Goal: Task Accomplishment & Management: Use online tool/utility

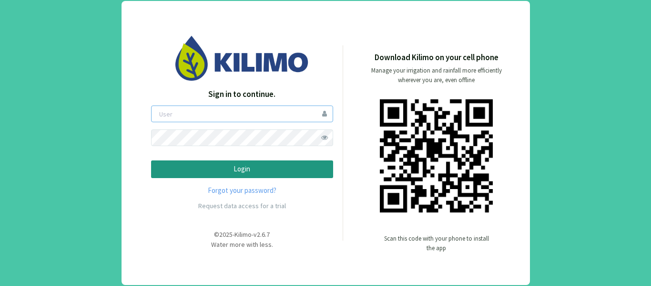
click at [281, 118] on input "email" at bounding box center [242, 113] width 182 height 17
click at [214, 116] on input "email" at bounding box center [242, 113] width 182 height 17
type input "ngonzalez"
click at [151, 160] on button "Login" at bounding box center [242, 169] width 182 height 18
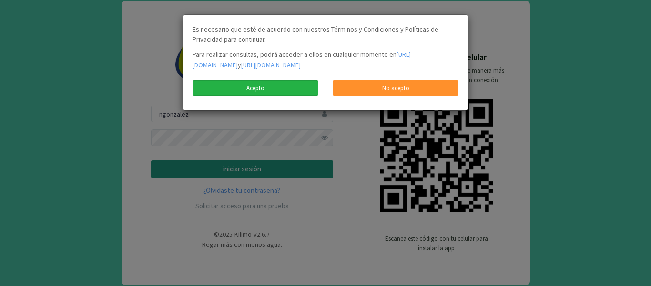
click at [278, 96] on link "Acepto" at bounding box center [256, 88] width 126 height 16
click at [273, 96] on link "Acepto" at bounding box center [256, 88] width 126 height 16
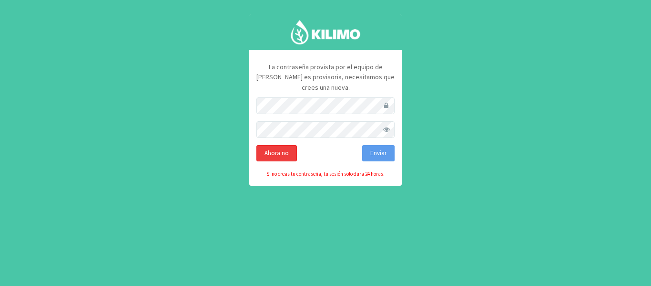
click at [287, 148] on div "Ahora no" at bounding box center [277, 153] width 41 height 16
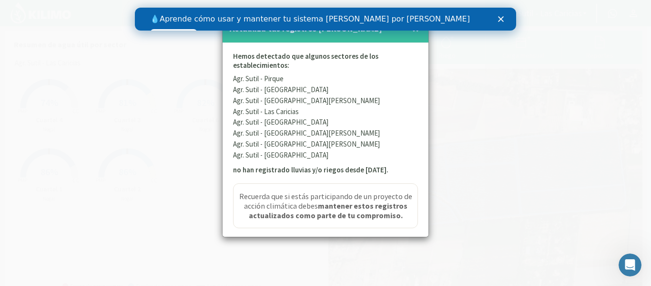
click at [499, 19] on icon "Cerrar" at bounding box center [501, 19] width 6 height 6
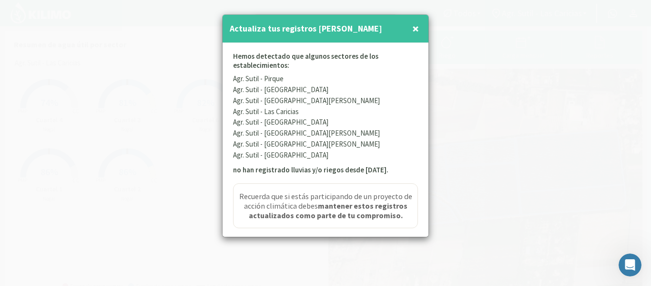
click at [419, 29] on button "×" at bounding box center [415, 28] width 11 height 19
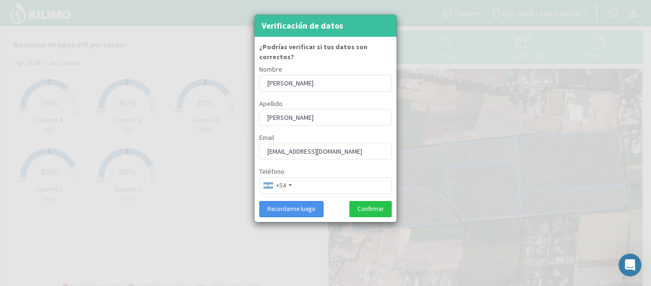
click at [288, 201] on button "Recordarme luego" at bounding box center [291, 209] width 64 height 16
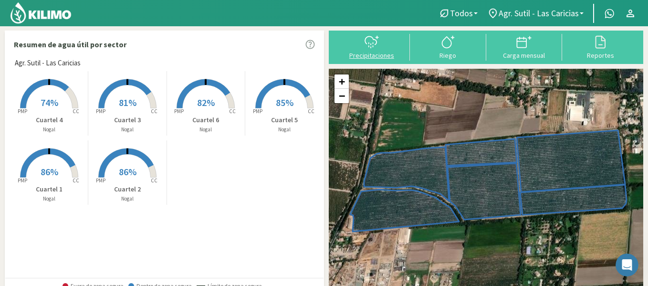
click at [369, 56] on div "Precipitaciones" at bounding box center [371, 55] width 71 height 7
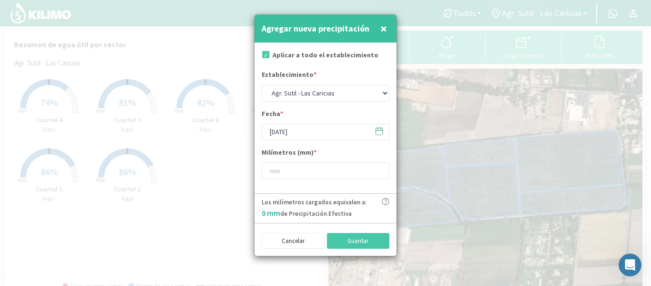
click at [379, 31] on button "×" at bounding box center [383, 28] width 11 height 19
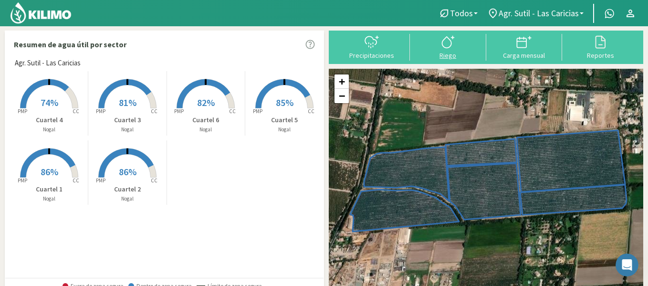
click at [456, 45] on div at bounding box center [447, 41] width 71 height 15
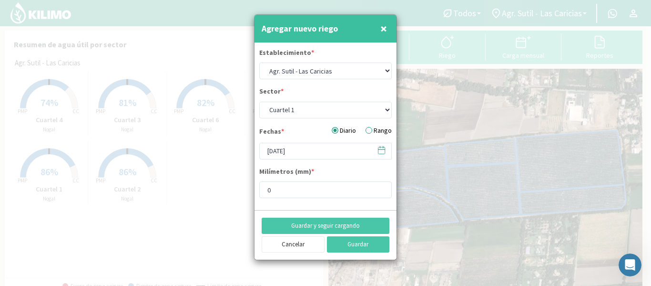
click at [381, 30] on span "×" at bounding box center [384, 29] width 7 height 16
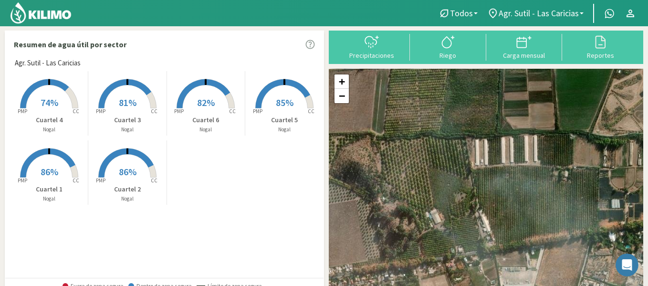
click at [61, 62] on span "Agr. Sutil - Las Caricias" at bounding box center [48, 63] width 66 height 11
click at [467, 13] on span "Todos" at bounding box center [461, 13] width 23 height 10
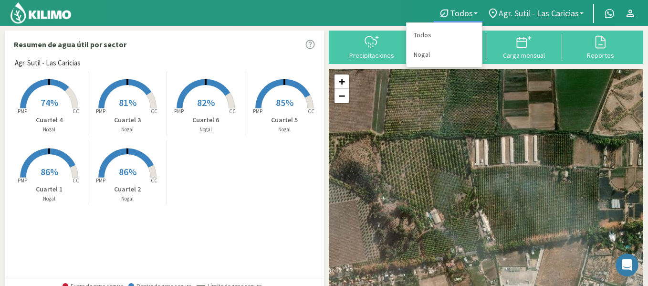
click at [520, 14] on span "Agr. Sutil - Las Caricias" at bounding box center [538, 13] width 80 height 10
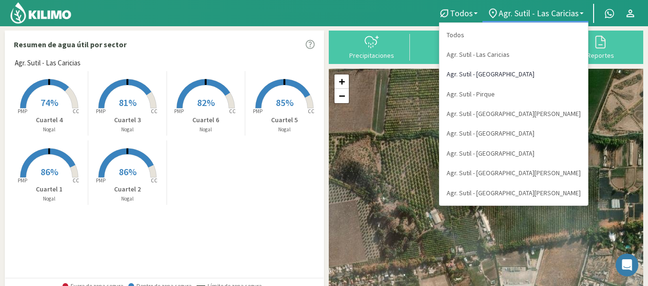
click at [543, 75] on link "Agr. Sutil - [GEOGRAPHIC_DATA]" at bounding box center [513, 74] width 148 height 20
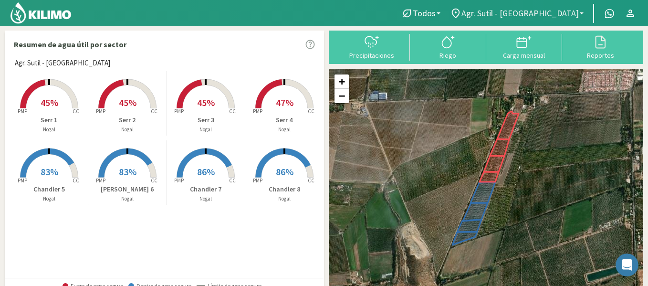
click at [557, 9] on span "Agr. Sutil - [GEOGRAPHIC_DATA]" at bounding box center [519, 13] width 117 height 10
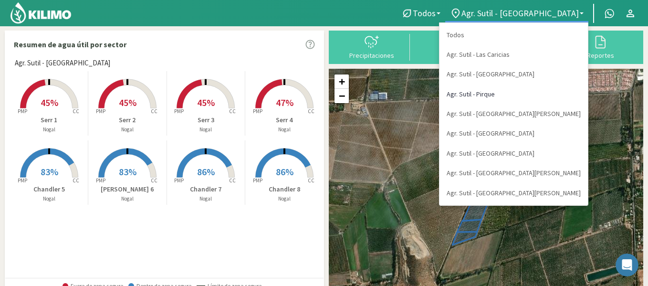
click at [545, 92] on link "Agr. Sutil - Pirque" at bounding box center [513, 94] width 148 height 20
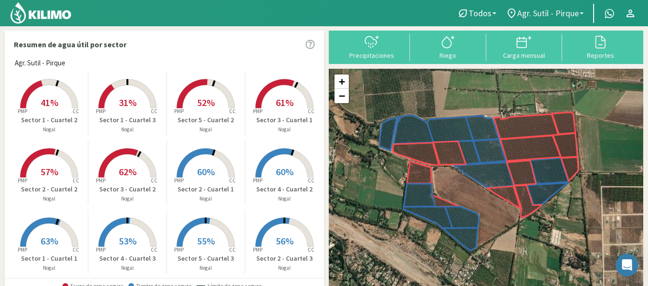
click at [548, 12] on span "Agr. Sutil - Pirque" at bounding box center [548, 13] width 62 height 10
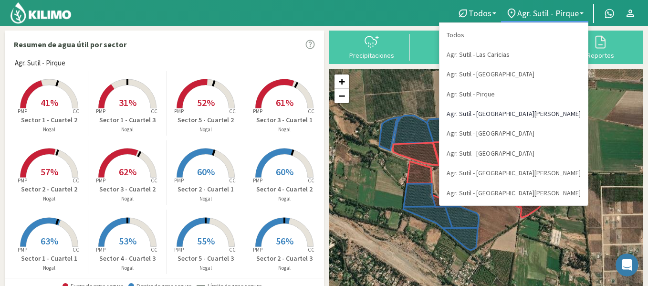
click at [557, 112] on link "Agr. Sutil - [GEOGRAPHIC_DATA][PERSON_NAME]" at bounding box center [513, 114] width 148 height 20
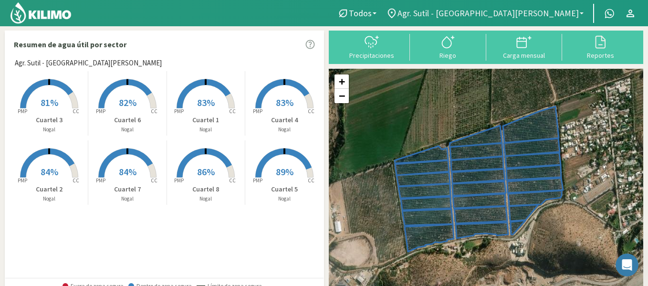
click at [525, 15] on span "Agr. Sutil - [GEOGRAPHIC_DATA][PERSON_NAME]" at bounding box center [487, 13] width 181 height 10
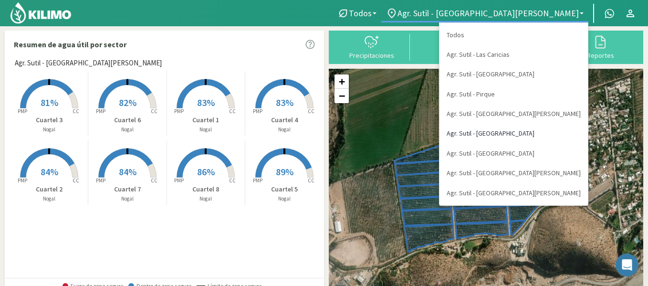
click at [547, 134] on link "Agr. Sutil - [GEOGRAPHIC_DATA]" at bounding box center [513, 133] width 148 height 20
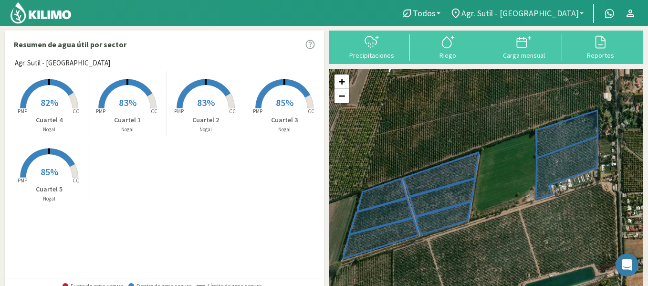
click at [539, 17] on span "Agr. Sutil - [GEOGRAPHIC_DATA]" at bounding box center [519, 13] width 117 height 10
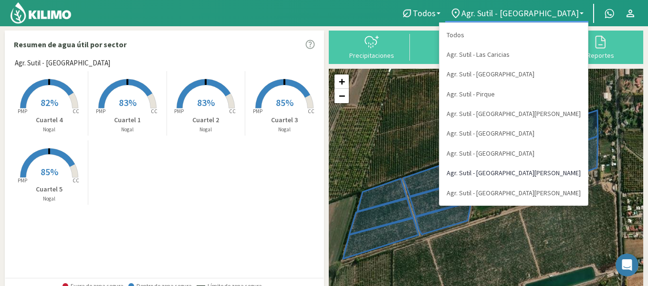
click at [545, 172] on link "Agr. Sutil - [GEOGRAPHIC_DATA][PERSON_NAME]" at bounding box center [513, 173] width 148 height 20
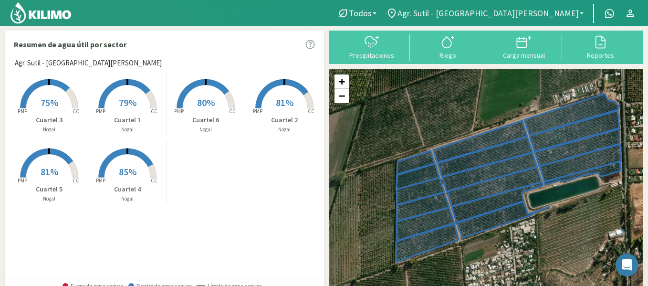
click at [532, 15] on span "Agr. Sutil - [GEOGRAPHIC_DATA][PERSON_NAME]" at bounding box center [487, 13] width 181 height 10
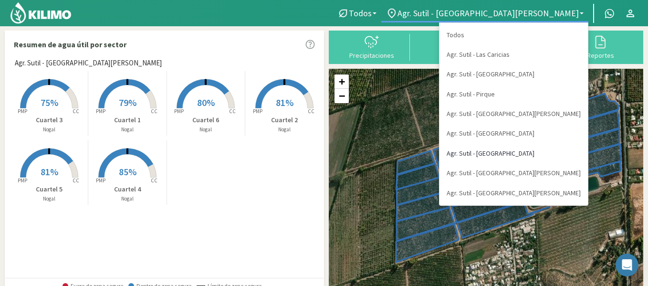
click at [539, 152] on link "Agr. Sutil - [GEOGRAPHIC_DATA]" at bounding box center [513, 154] width 148 height 20
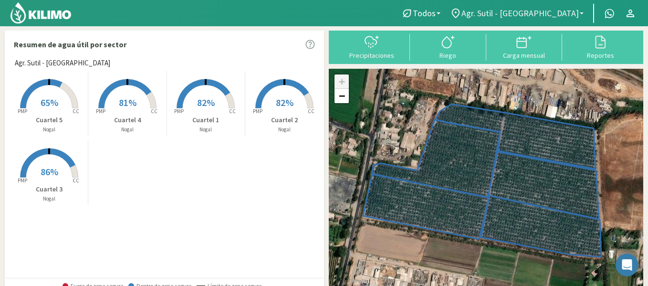
click at [531, 11] on span "Agr. Sutil - [GEOGRAPHIC_DATA]" at bounding box center [519, 13] width 117 height 10
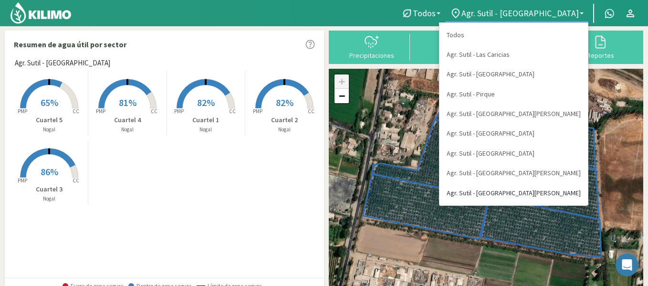
click at [529, 195] on link "Agr. Sutil - [GEOGRAPHIC_DATA][PERSON_NAME]" at bounding box center [513, 193] width 148 height 20
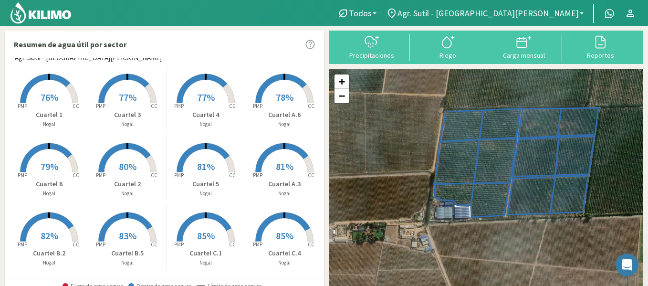
scroll to position [8, 0]
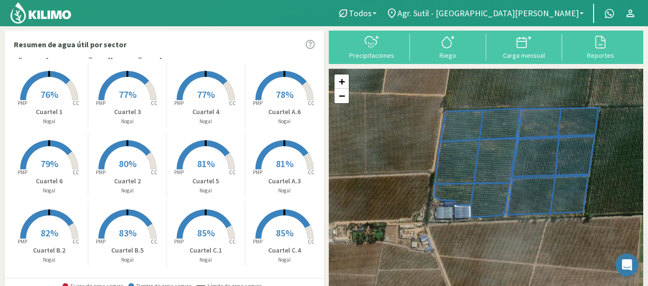
click at [62, 11] on img at bounding box center [41, 12] width 62 height 23
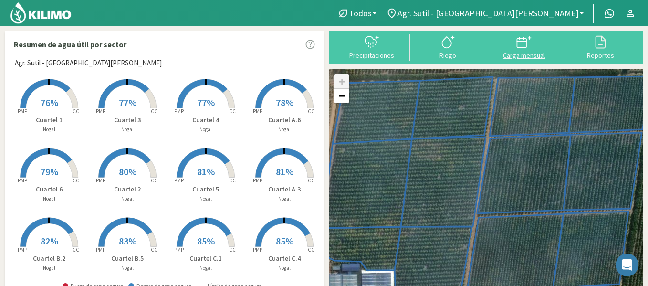
click at [525, 45] on icon at bounding box center [523, 41] width 15 height 15
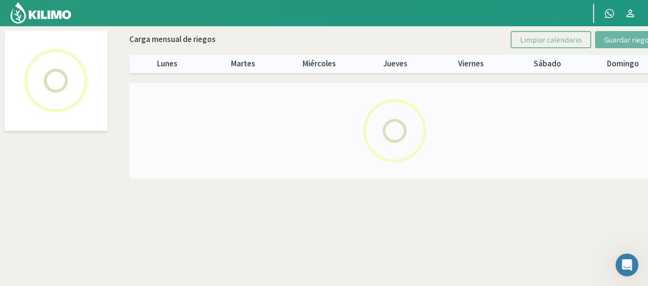
select select "7: Object"
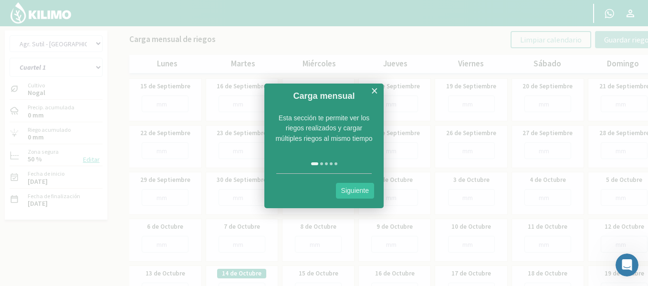
click at [367, 195] on link "Siguiente" at bounding box center [355, 191] width 38 height 16
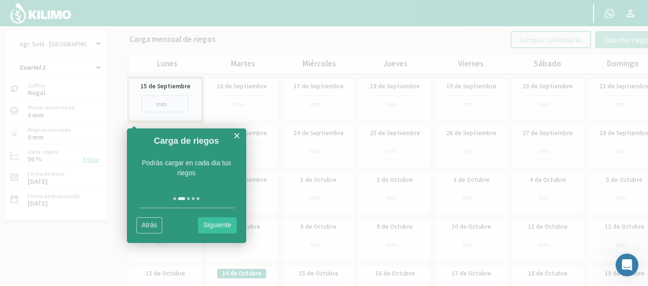
click at [224, 229] on link "Siguiente" at bounding box center [217, 225] width 38 height 16
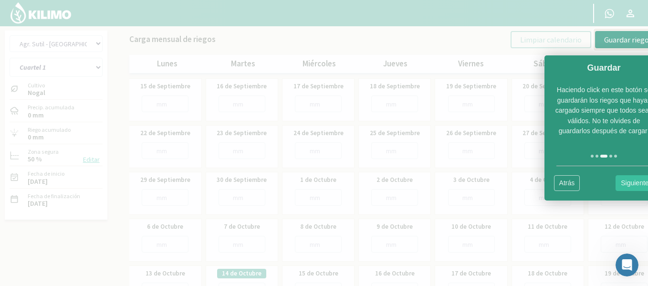
click at [635, 184] on link "Siguiente" at bounding box center [634, 183] width 38 height 16
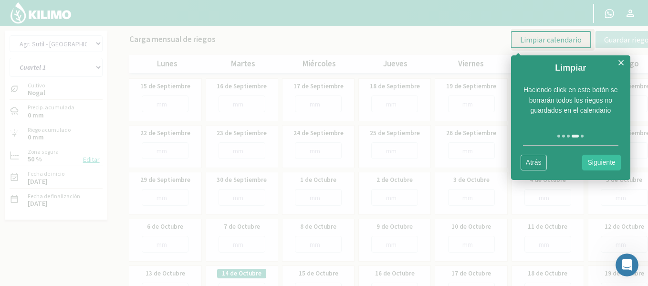
click at [602, 166] on link "Siguiente" at bounding box center [601, 162] width 38 height 16
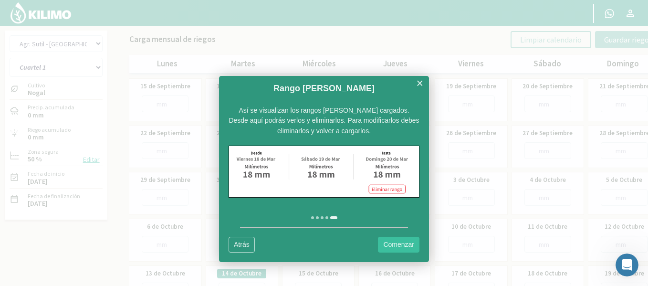
click at [395, 245] on link "Comenzar" at bounding box center [398, 245] width 41 height 16
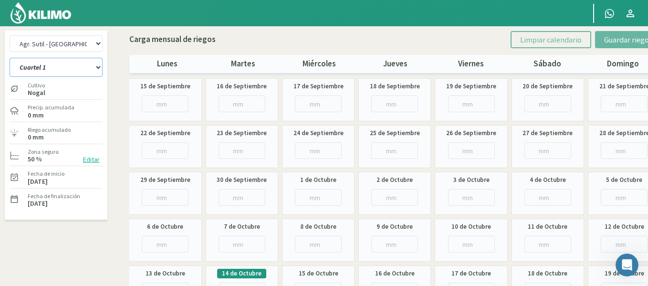
click at [94, 66] on select "Cuartel 1 Cuartel 2 Cuartel 3 Cuartel 4 Cuartel 5 Cuartel 6 Cuartel A.3 Cuartel…" at bounding box center [56, 67] width 93 height 19
click at [81, 69] on select "Cuartel 1 Cuartel 2 Cuartel 3 Cuartel 4 Cuartel 5 Cuartel 6 Cuartel A.3 Cuartel…" at bounding box center [56, 67] width 93 height 19
click at [37, 15] on img at bounding box center [41, 12] width 62 height 23
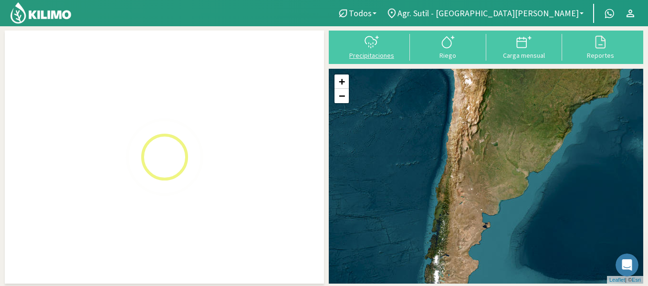
click at [368, 39] on icon at bounding box center [371, 41] width 15 height 15
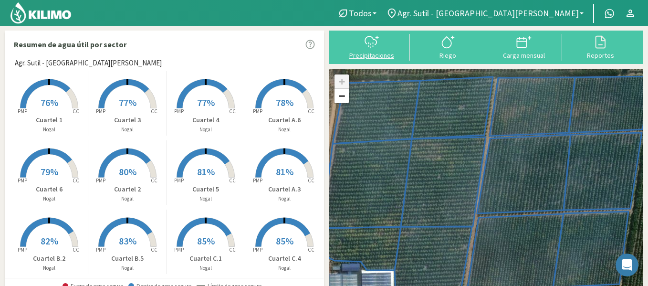
click at [368, 40] on icon at bounding box center [371, 41] width 15 height 15
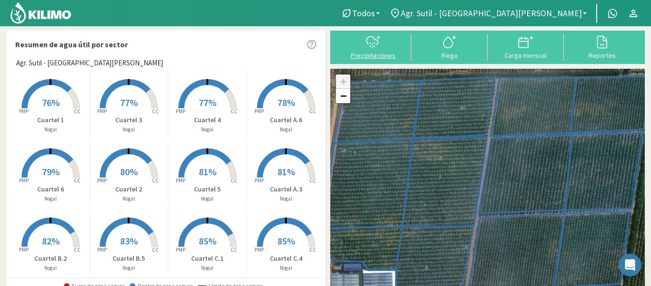
select select "7: Object"
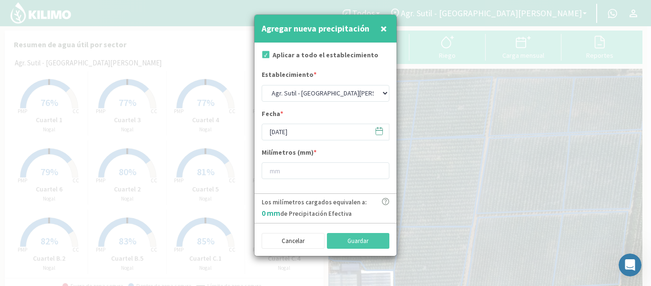
click at [381, 31] on span "×" at bounding box center [384, 29] width 7 height 16
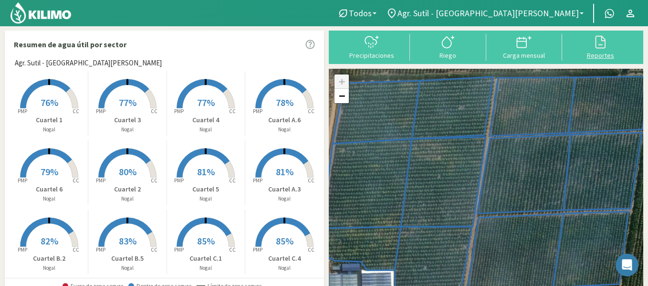
click at [606, 47] on icon at bounding box center [599, 41] width 15 height 15
